Goal: Information Seeking & Learning: Learn about a topic

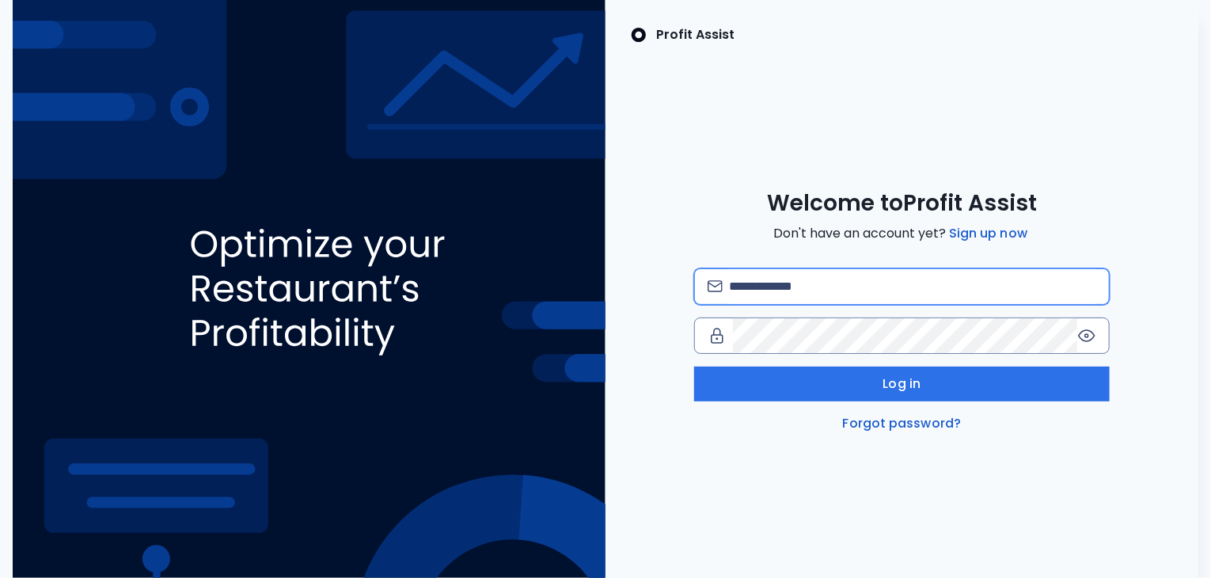
click at [789, 290] on input "email" at bounding box center [912, 286] width 367 height 35
type input "**********"
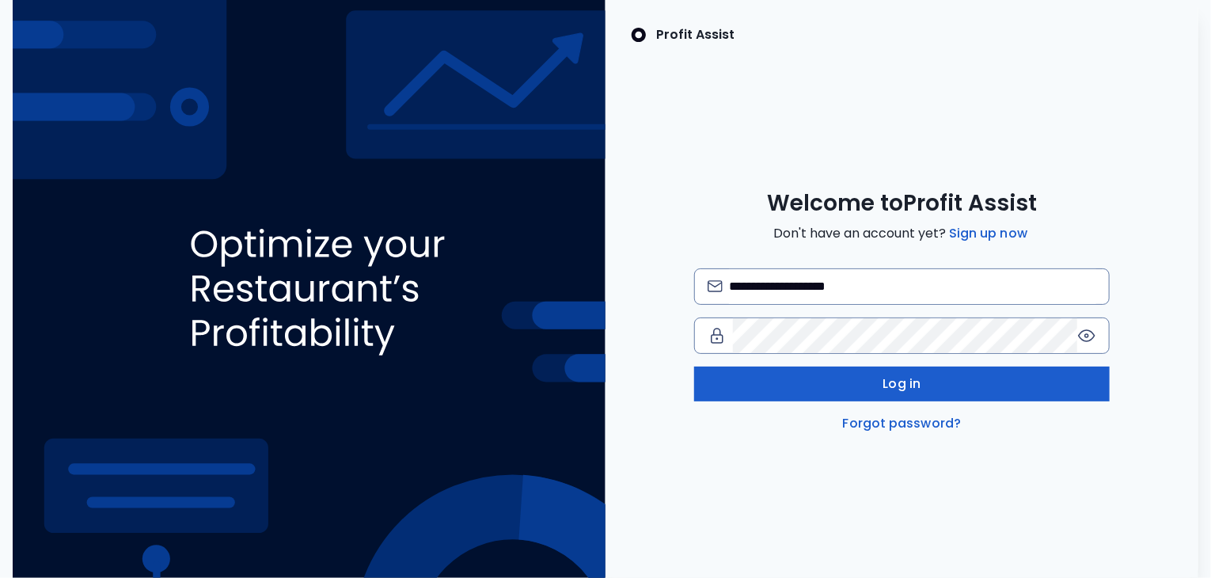
click at [846, 392] on button "Log in" at bounding box center [902, 384] width 416 height 35
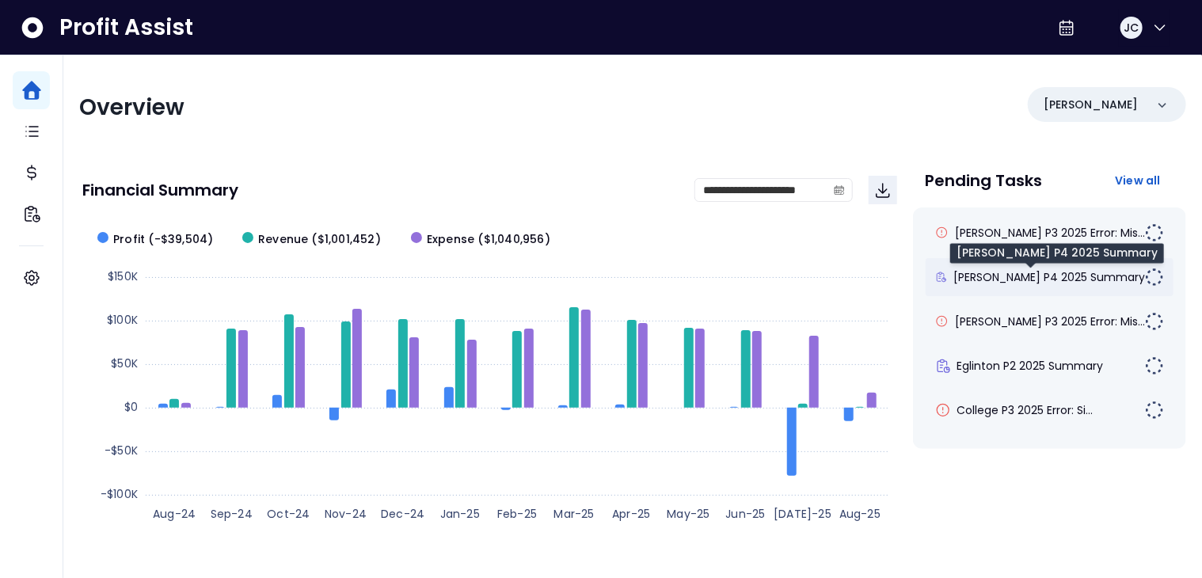
click at [1016, 279] on span "Duncan P4 2025 Summary" at bounding box center [1049, 277] width 192 height 16
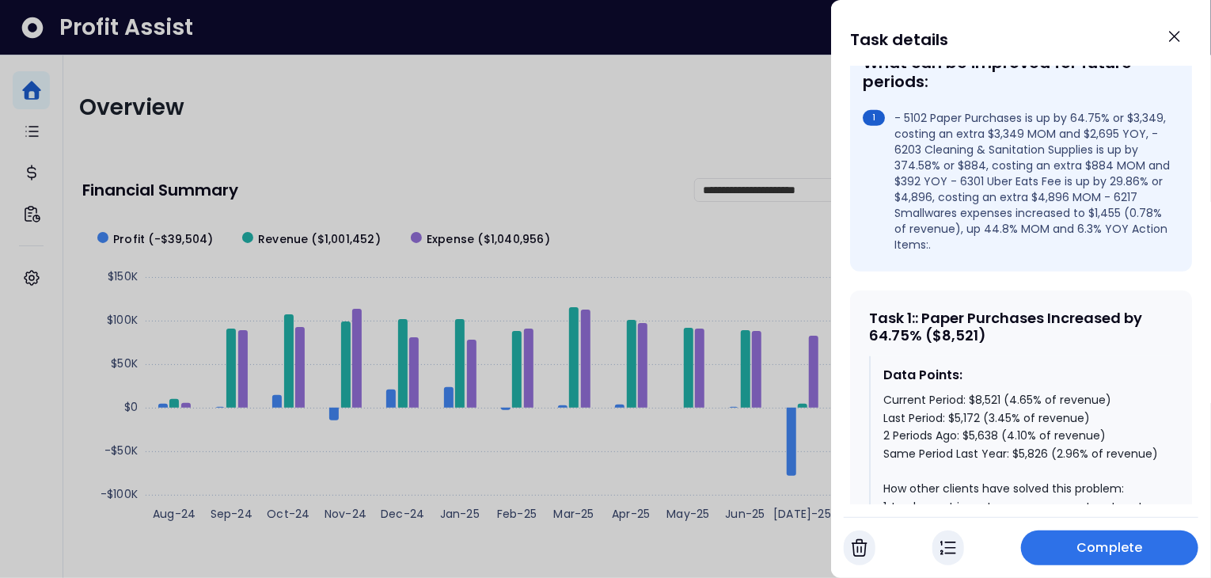
scroll to position [538, 0]
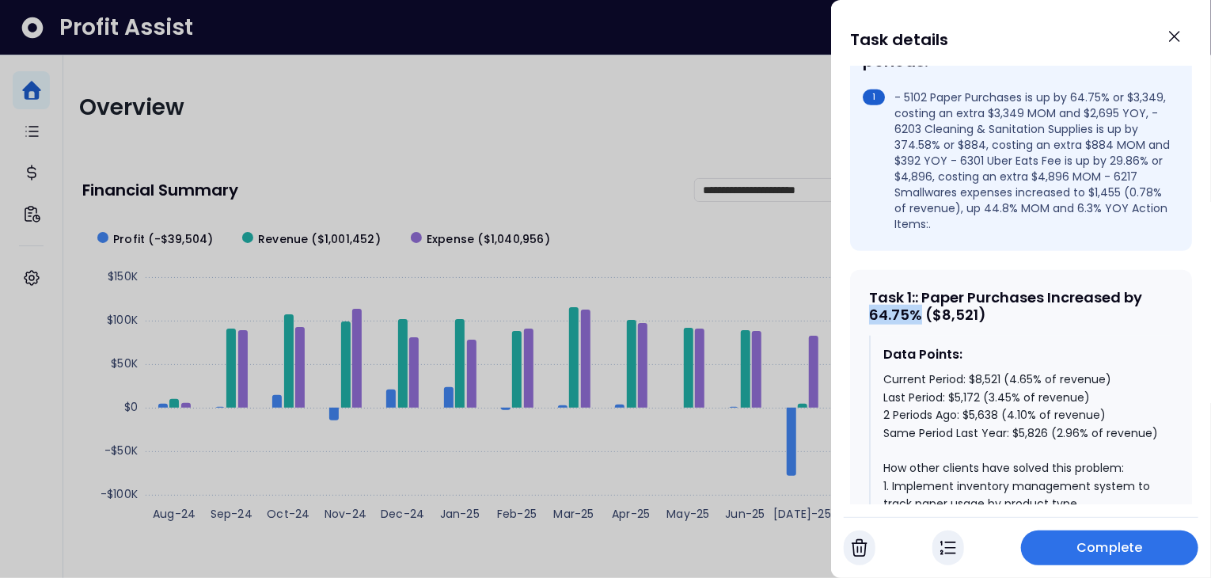
drag, startPoint x: 870, startPoint y: 285, endPoint x: 903, endPoint y: 284, distance: 33.3
click at [917, 289] on div "Task 1 : : Paper Purchases Increased by 64.75% ($8,521)" at bounding box center [1021, 306] width 304 height 34
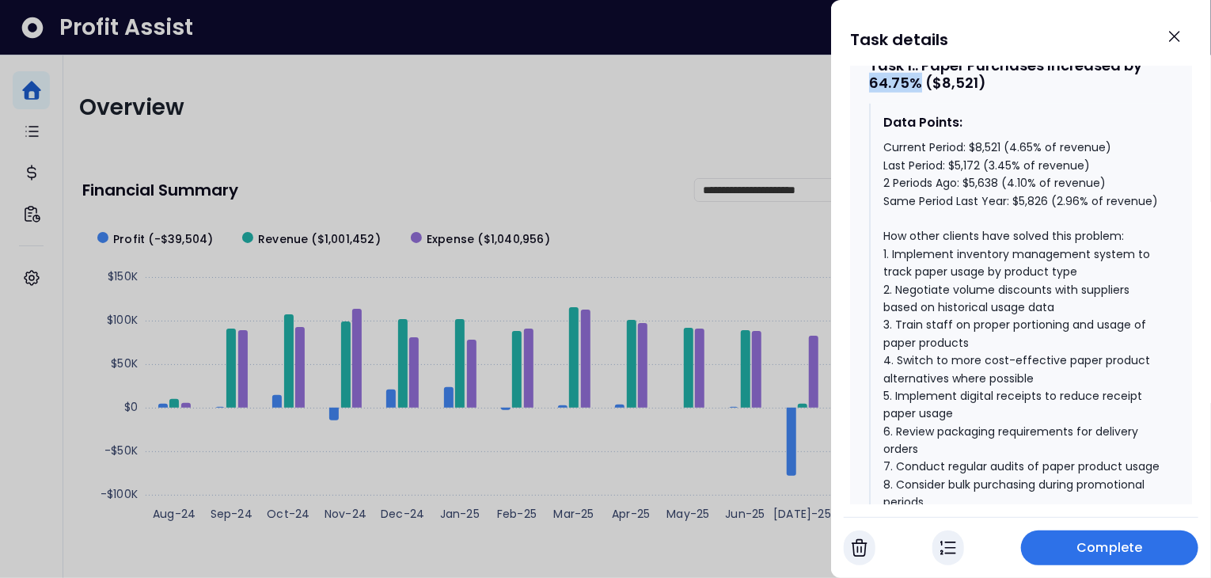
scroll to position [777, 0]
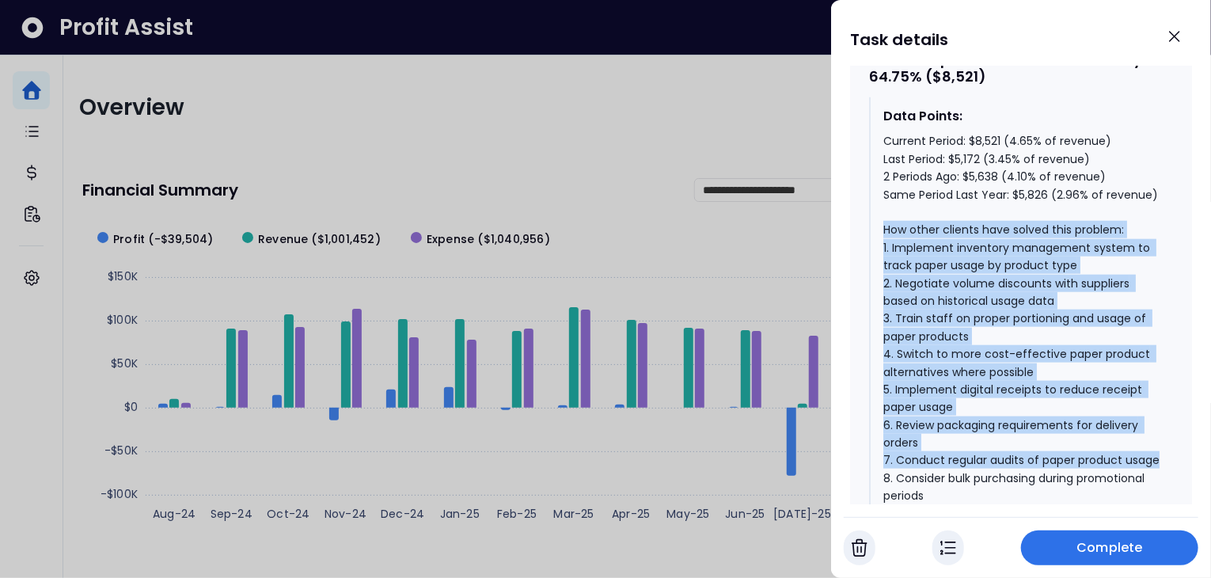
drag, startPoint x: 884, startPoint y: 217, endPoint x: 986, endPoint y: 466, distance: 268.8
click at [986, 466] on div "Current Period: $8,521 (4.65% of revenue) Last Period: $5,172 (3.45% of revenue…" at bounding box center [1022, 318] width 277 height 372
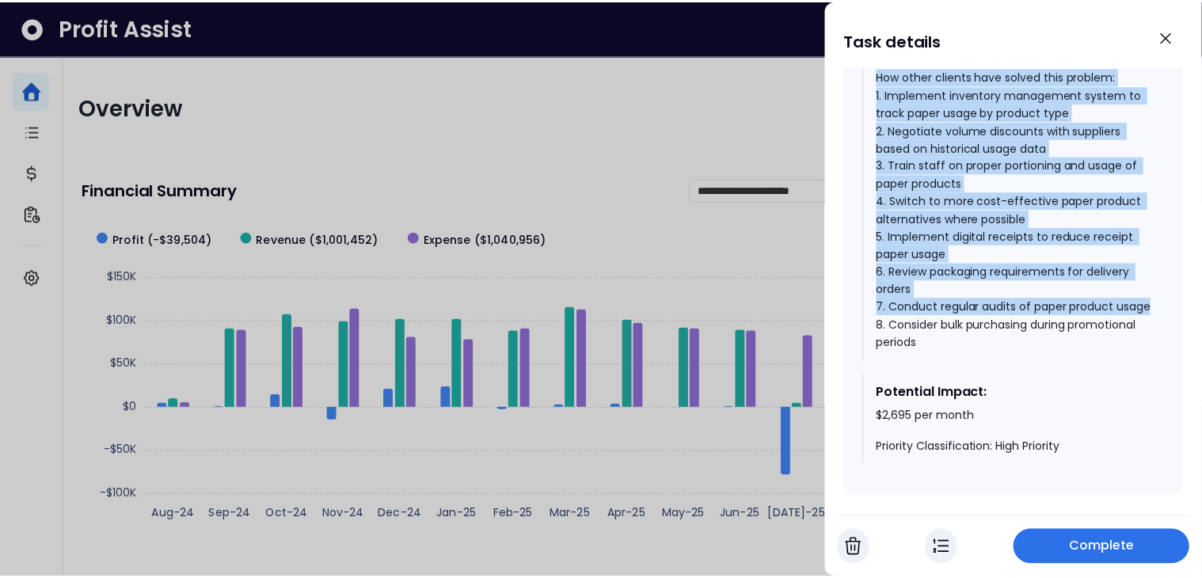
scroll to position [942, 0]
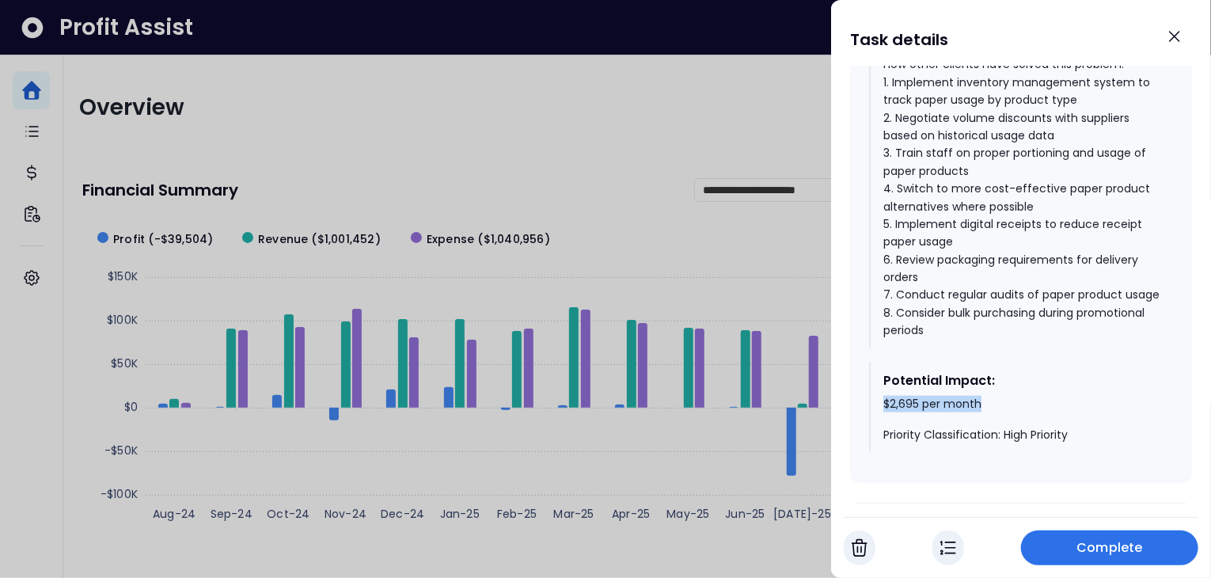
drag, startPoint x: 883, startPoint y: 409, endPoint x: 986, endPoint y: 410, distance: 103.7
click at [986, 410] on div "$2,695 per month Priority Classification: High Priority" at bounding box center [1022, 420] width 277 height 47
click at [1180, 37] on icon "Close" at bounding box center [1174, 36] width 19 height 19
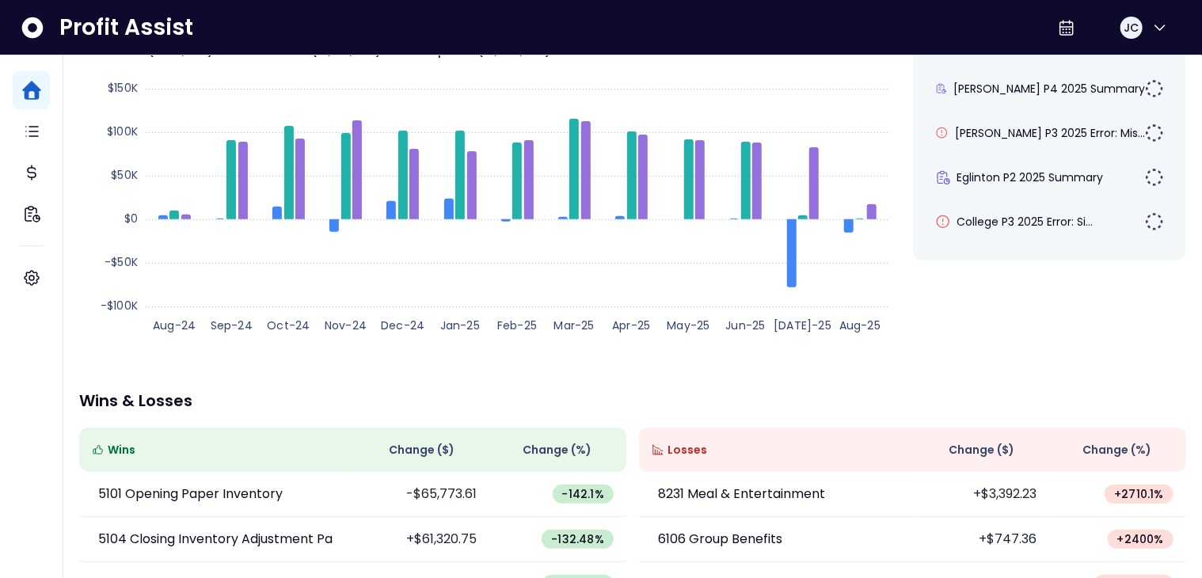
scroll to position [415, 0]
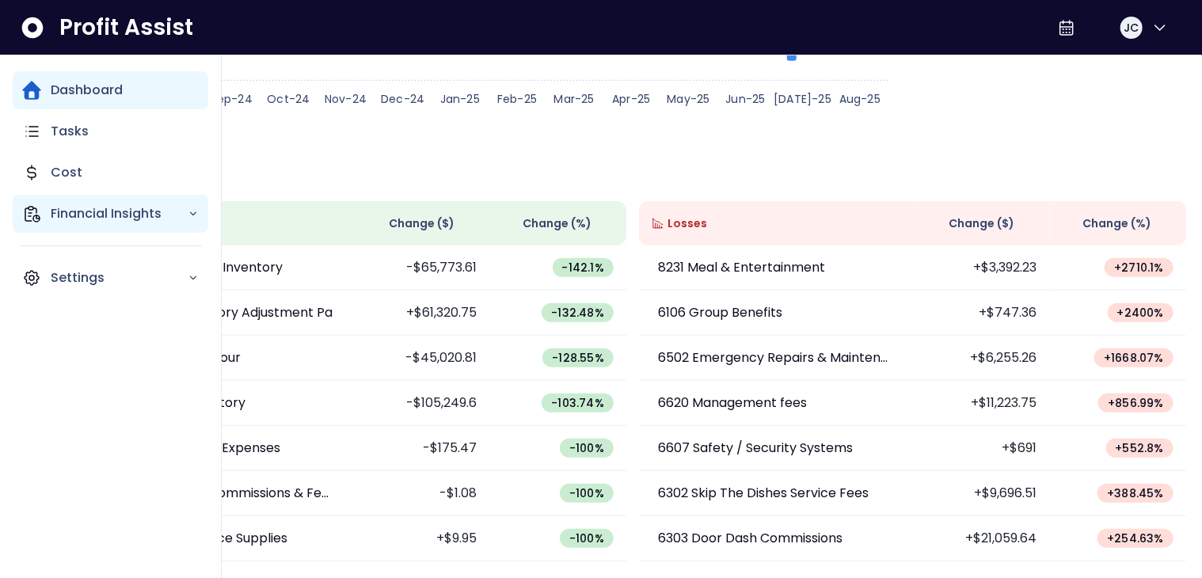
click at [86, 209] on p "Financial Insights" at bounding box center [119, 213] width 137 height 19
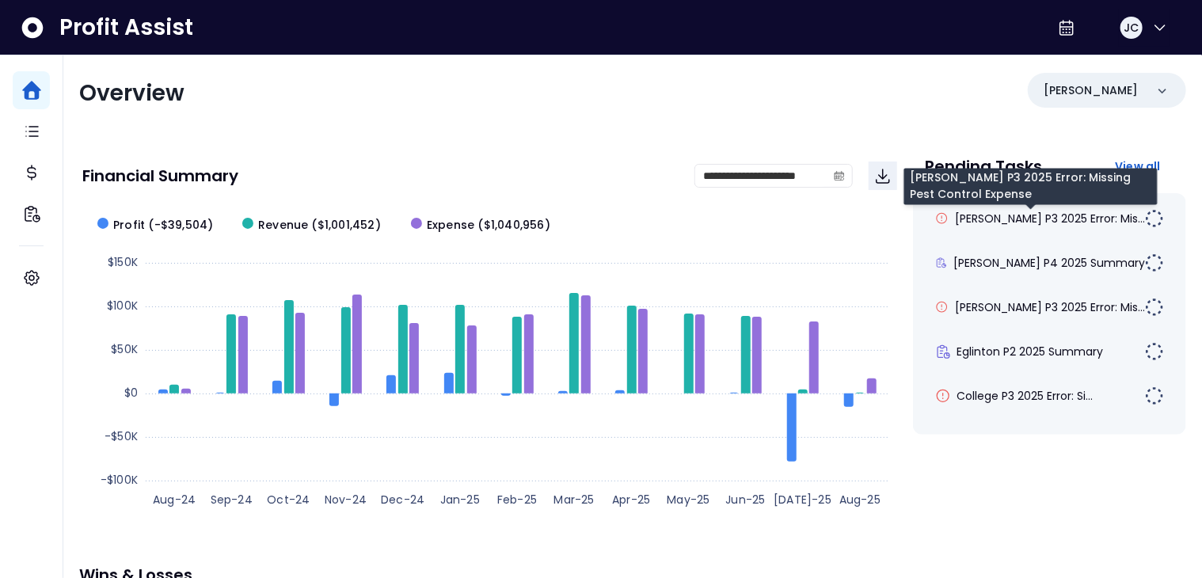
scroll to position [0, 0]
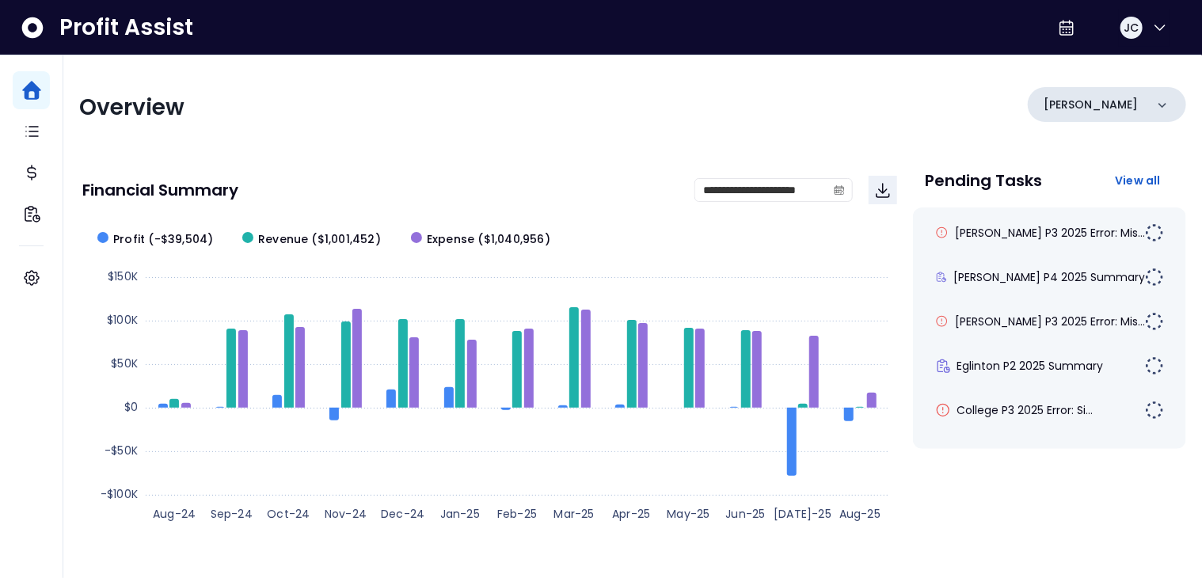
click at [1098, 121] on div "Danforth" at bounding box center [1107, 107] width 158 height 41
click at [1100, 114] on div "Danforth" at bounding box center [1107, 104] width 158 height 35
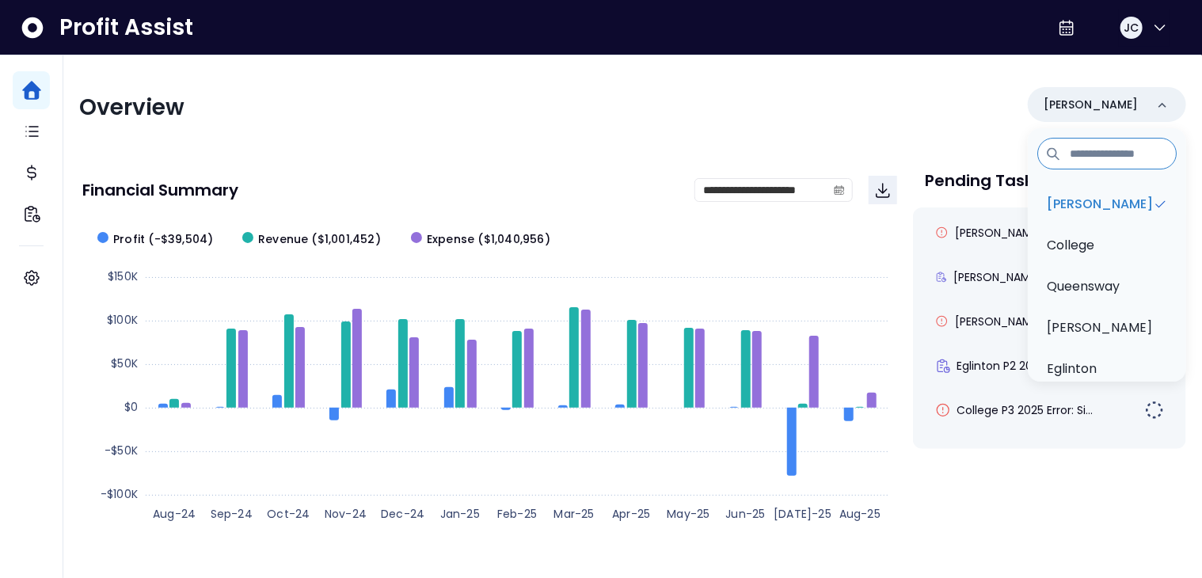
click at [804, 119] on div "Overview Danforth Danforth College Queensway Duncan Eglinton QuickBooks Online" at bounding box center [632, 107] width 1107 height 41
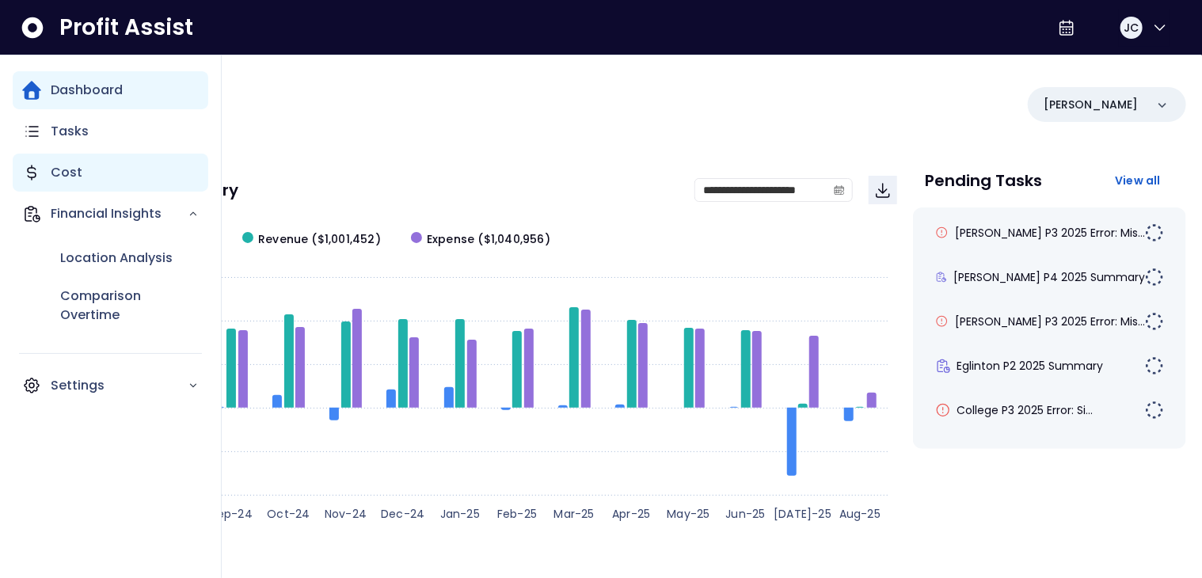
click at [52, 177] on p "Cost" at bounding box center [67, 172] width 32 height 19
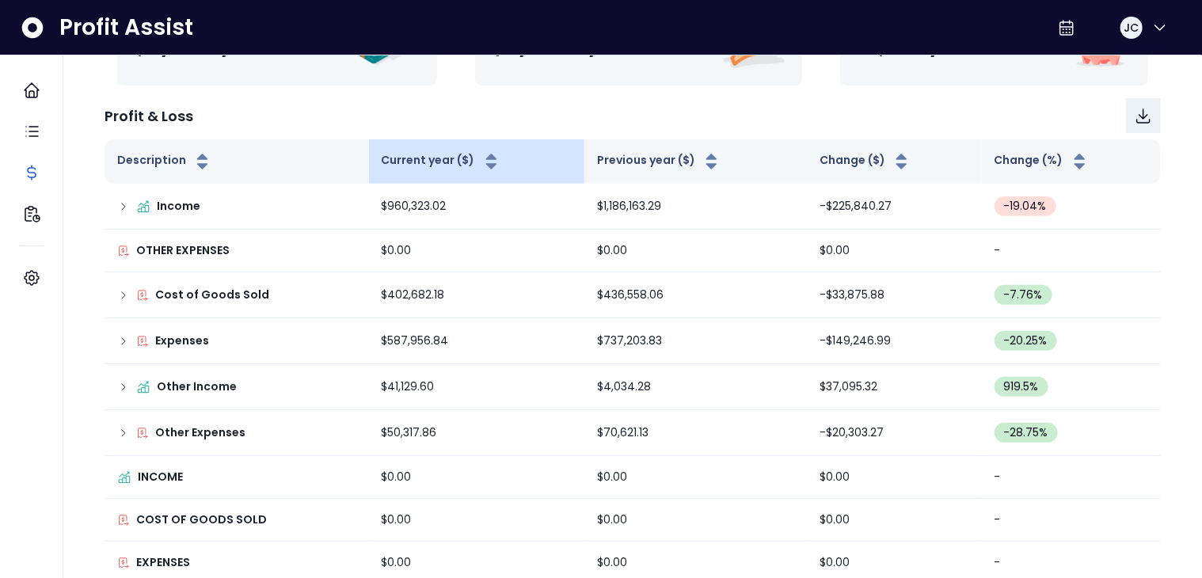
scroll to position [168, 0]
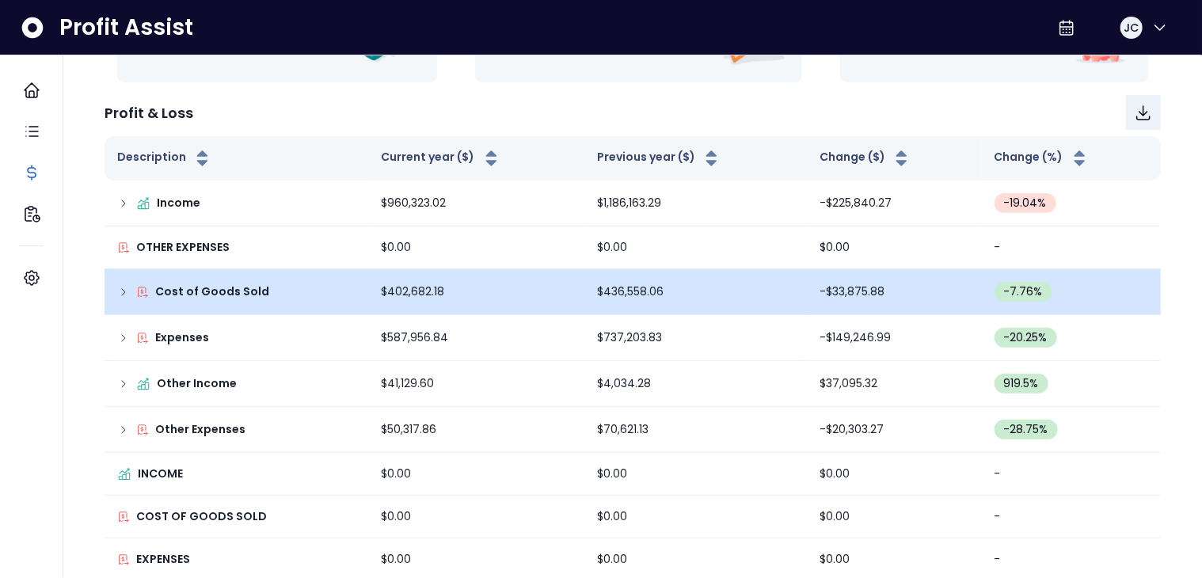
click at [118, 295] on icon at bounding box center [123, 292] width 13 height 13
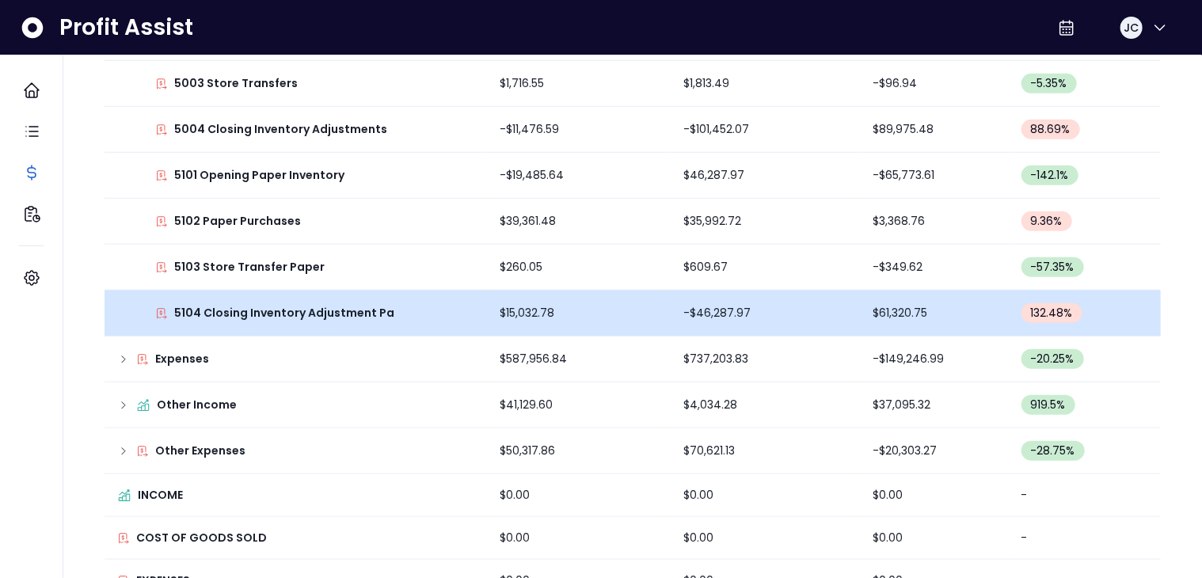
scroll to position [517, 0]
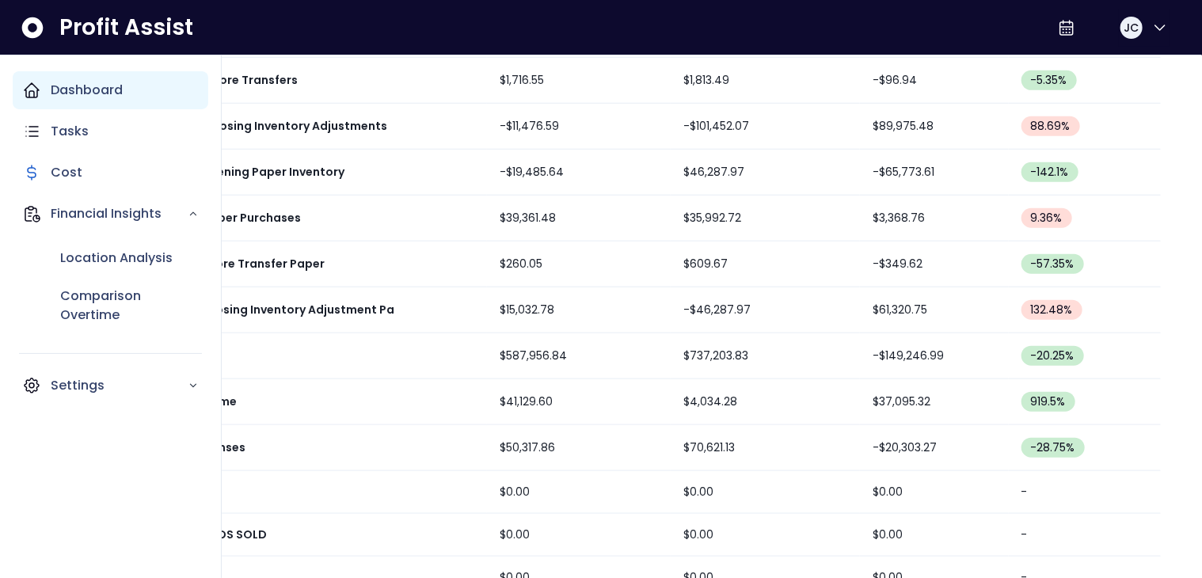
click at [41, 96] on div "Dashboard" at bounding box center [111, 90] width 196 height 38
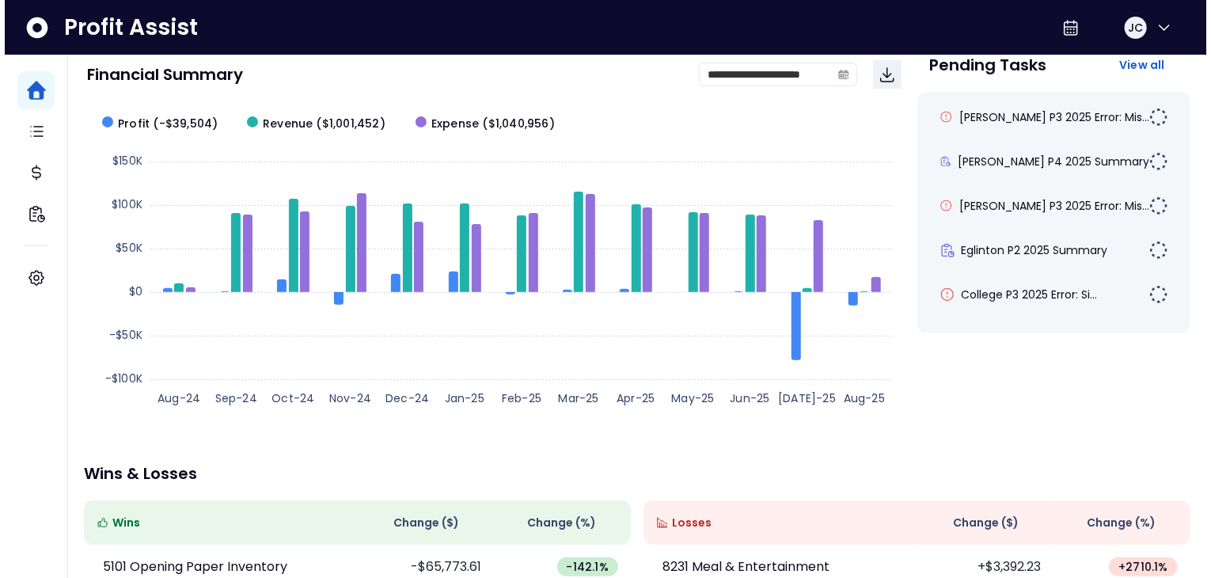
scroll to position [55, 0]
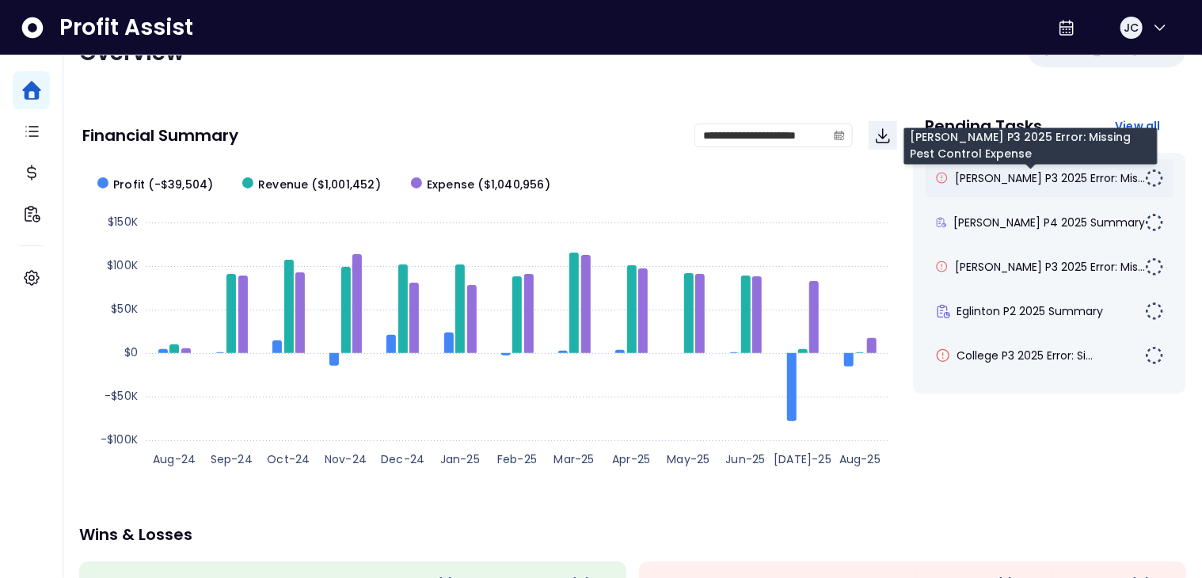
click at [991, 174] on span "Duncan P3 2025 Error: Mis..." at bounding box center [1050, 178] width 190 height 16
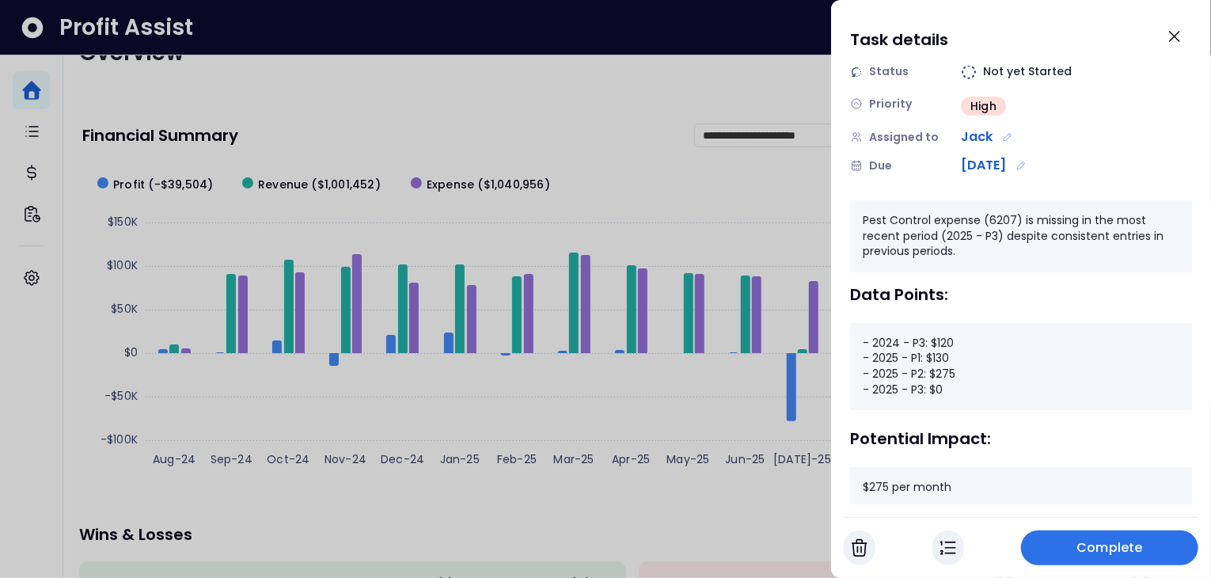
scroll to position [146, 0]
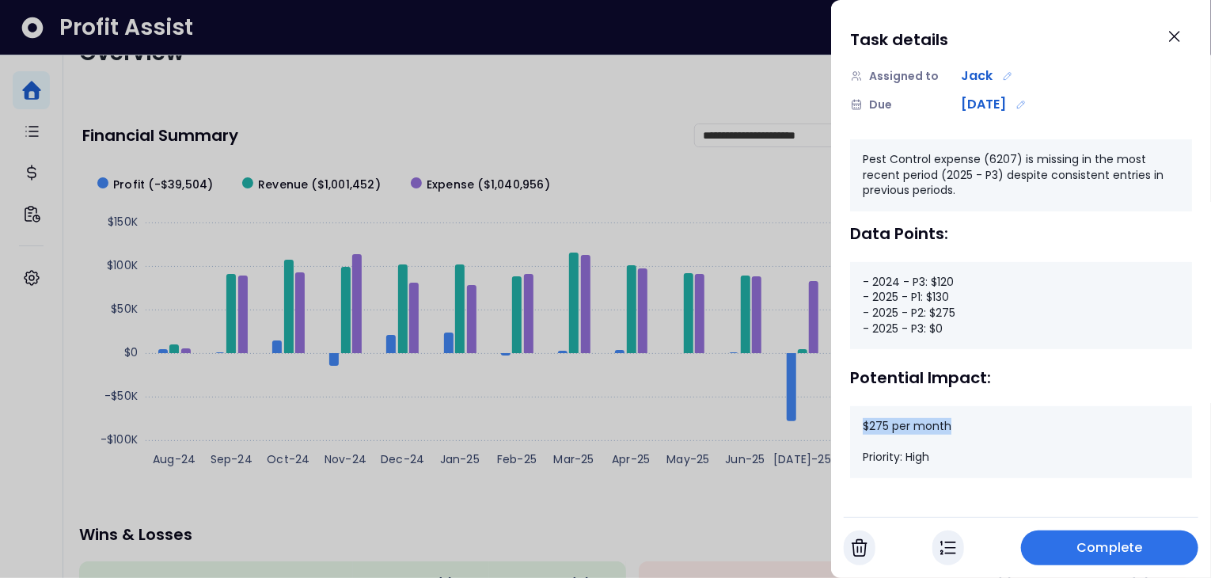
drag, startPoint x: 865, startPoint y: 426, endPoint x: 956, endPoint y: 426, distance: 91.8
click at [956, 426] on div "$275 per month Priority: High" at bounding box center [1021, 442] width 342 height 72
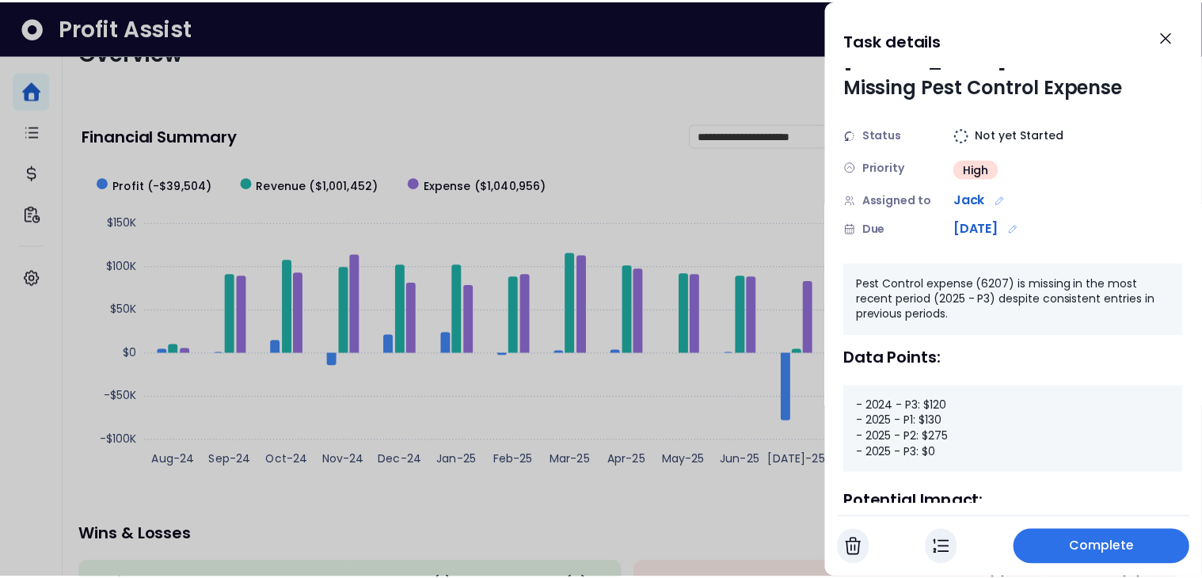
scroll to position [0, 0]
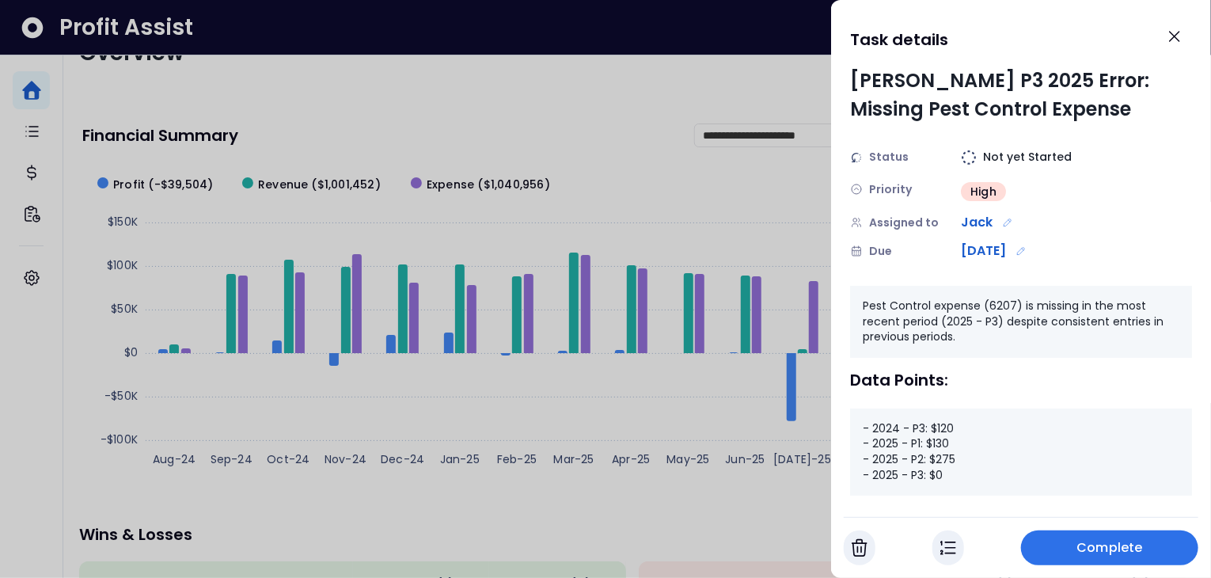
click at [48, 131] on div at bounding box center [605, 289] width 1211 height 578
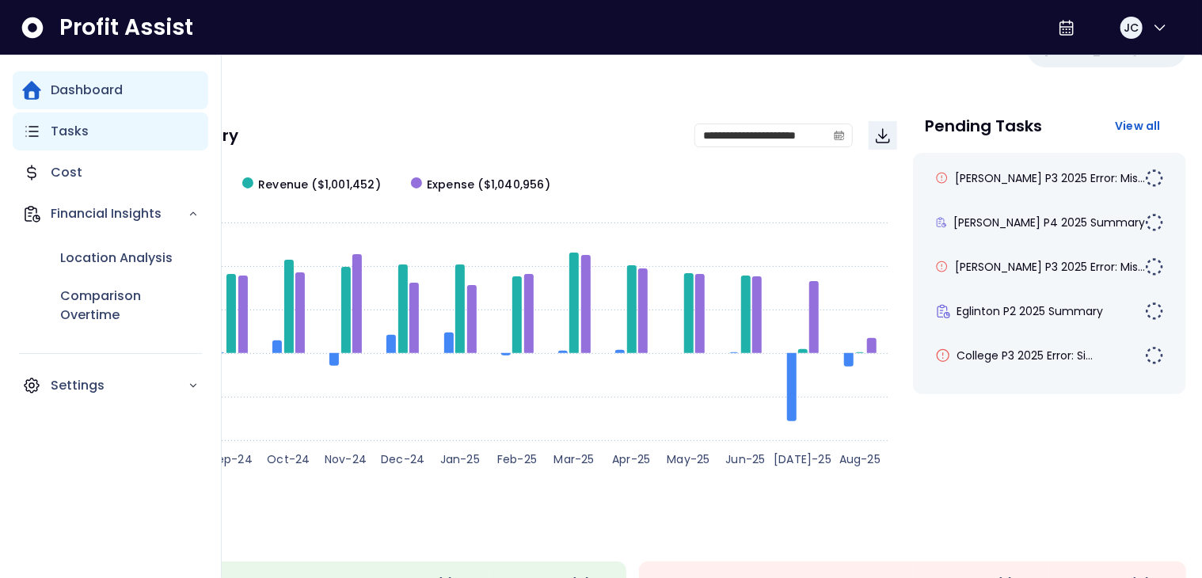
click at [61, 139] on p "Tasks" at bounding box center [70, 131] width 38 height 19
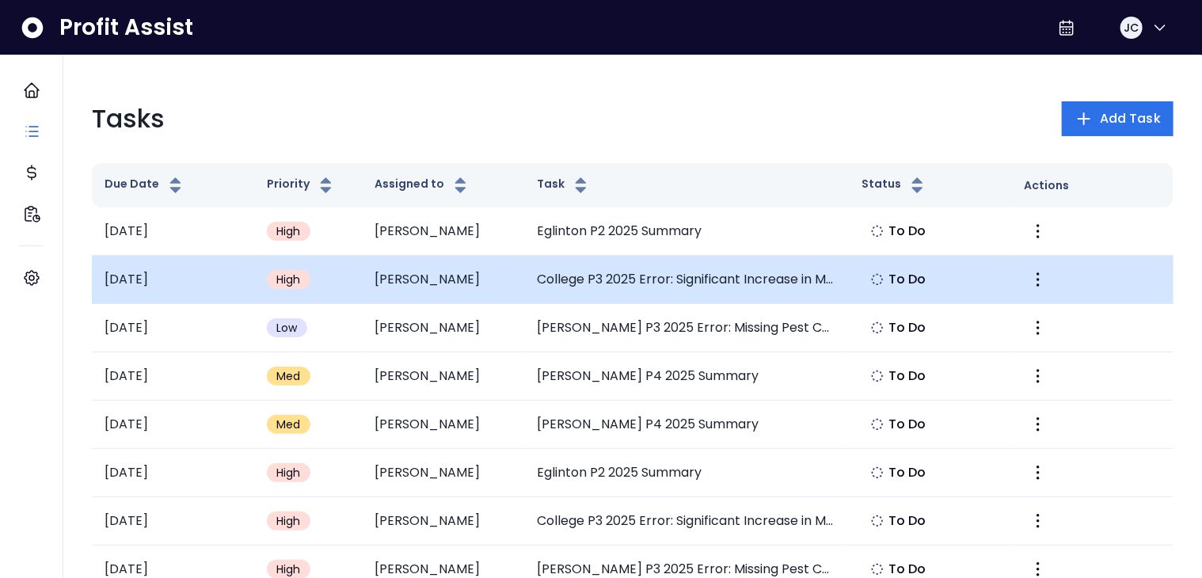
click at [682, 277] on td "College P3 2025 Error: Significant Increase in Meal & Entertainment" at bounding box center [686, 280] width 325 height 48
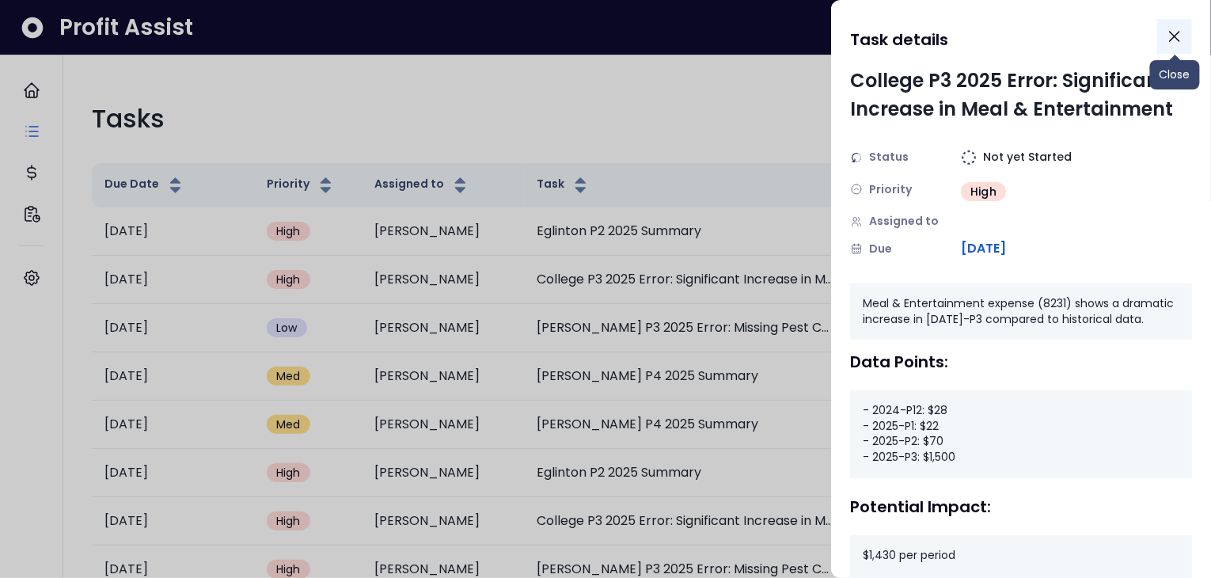
click at [1174, 40] on icon "Close" at bounding box center [1174, 36] width 19 height 19
